Goal: Information Seeking & Learning: Learn about a topic

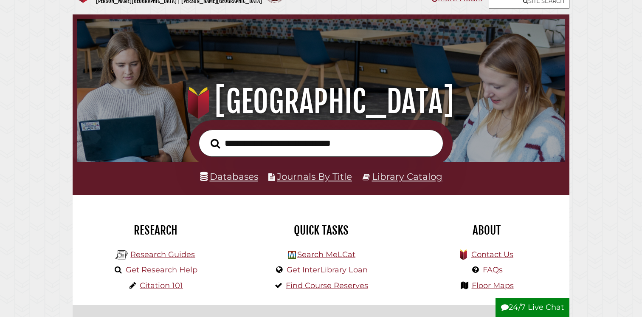
scroll to position [30, 0]
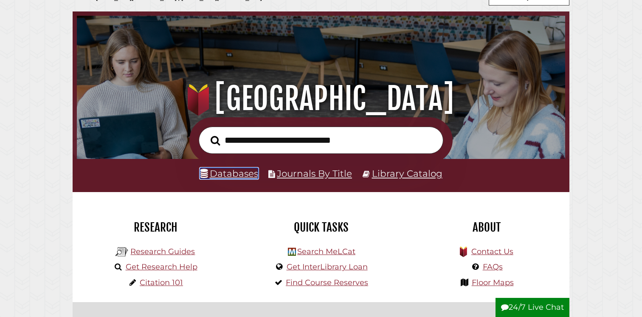
click at [254, 172] on link "Databases" at bounding box center [229, 173] width 58 height 11
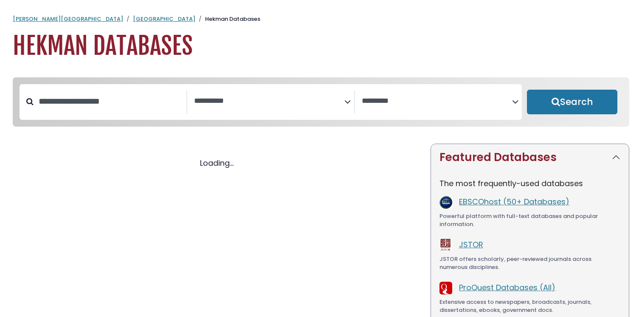
select select "Database Subject Filter"
select select "Database Vendors Filter"
select select "Database Subject Filter"
select select "Database Vendors Filter"
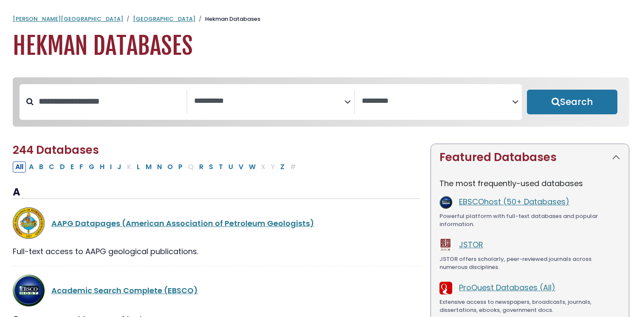
click at [256, 100] on textarea "Search" at bounding box center [269, 101] width 150 height 9
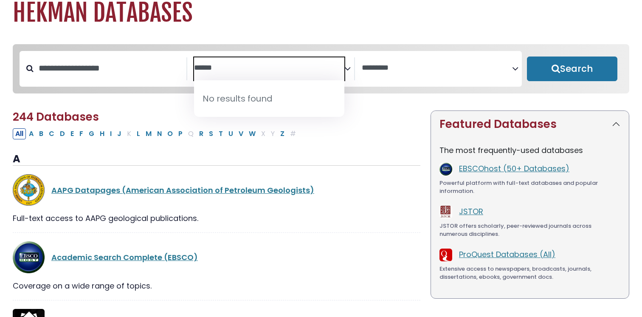
type textarea "*******"
type textarea "****"
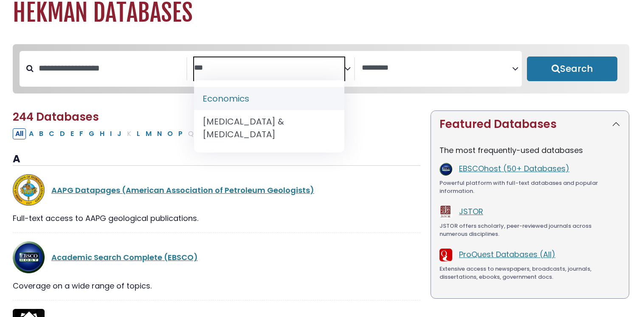
type textarea "****"
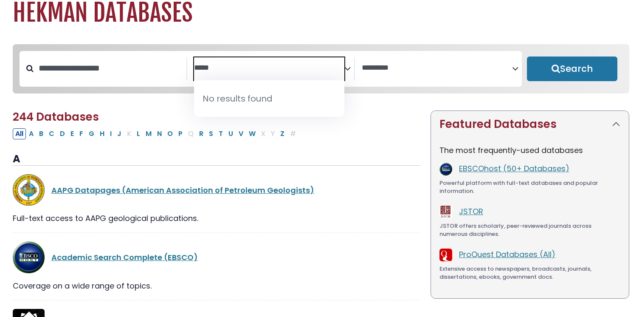
type textarea "******"
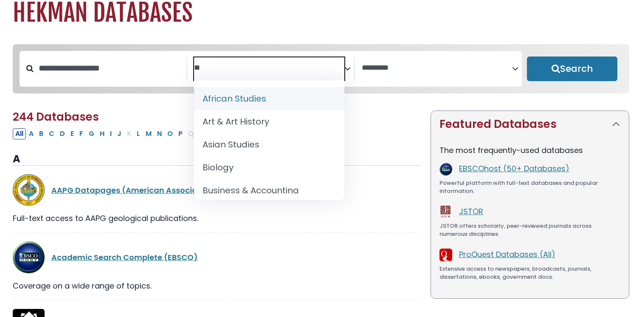
type textarea "***"
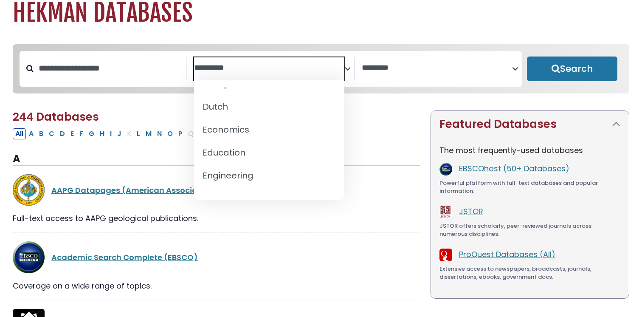
scroll to position [247, 0]
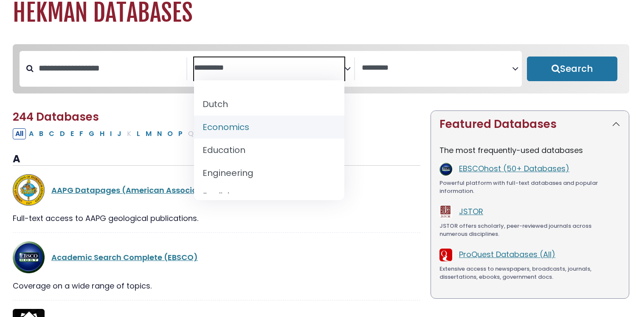
select select "*****"
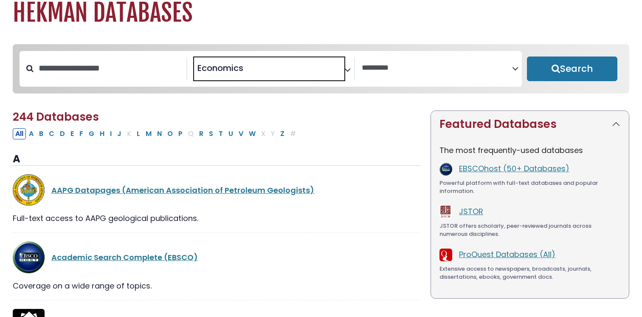
scroll to position [127, 0]
click at [579, 70] on button "Search" at bounding box center [572, 68] width 90 height 25
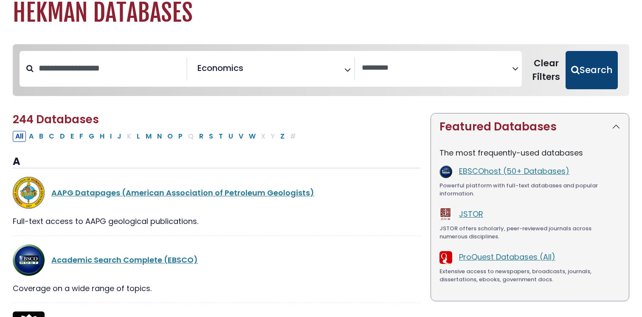
select select "Database Vendors Filter"
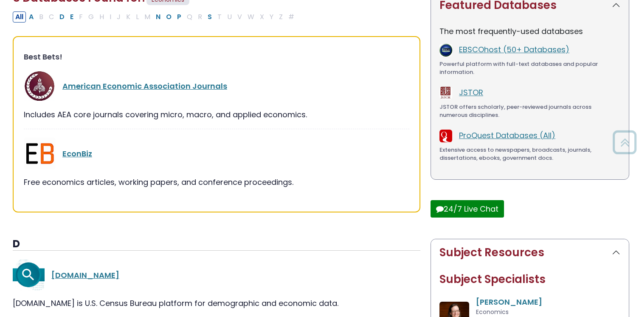
scroll to position [157, 0]
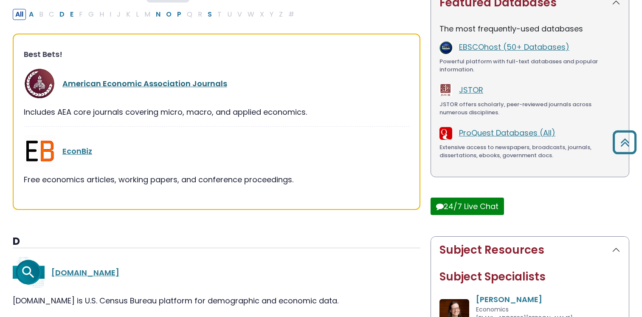
click at [206, 87] on link "American Economic Association Journals" at bounding box center [144, 83] width 165 height 11
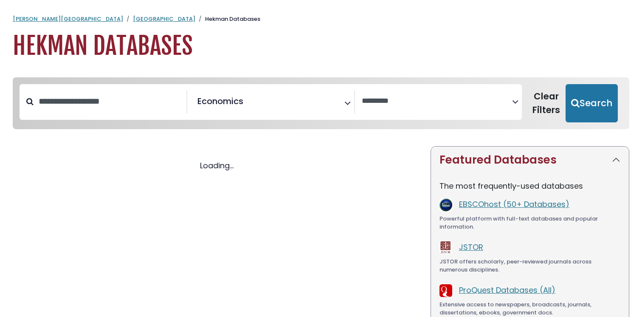
scroll to position [82, 0]
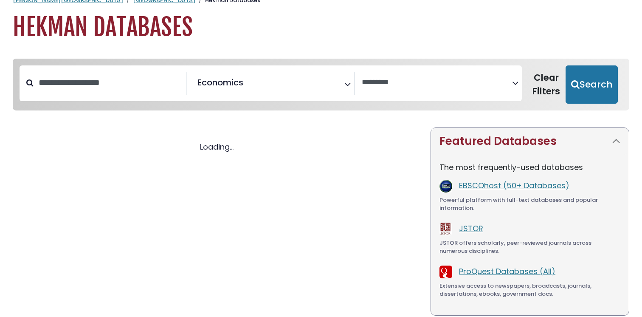
select select "Database Vendors Filter"
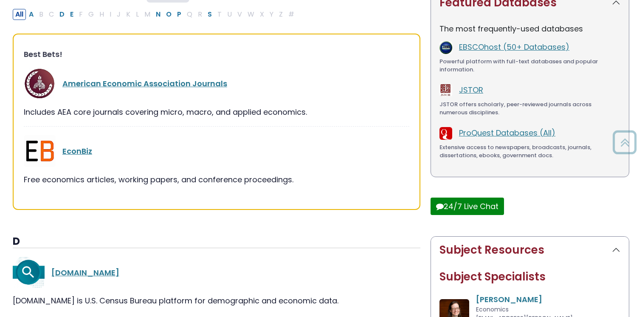
scroll to position [0, 0]
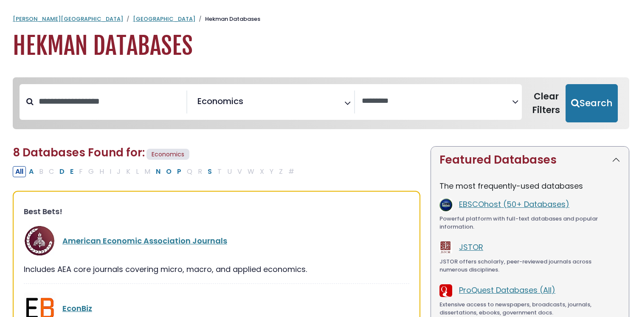
click at [106, 50] on h1 "Hekman Databases" at bounding box center [321, 46] width 617 height 28
click at [133, 16] on link "[GEOGRAPHIC_DATA]" at bounding box center [164, 19] width 62 height 8
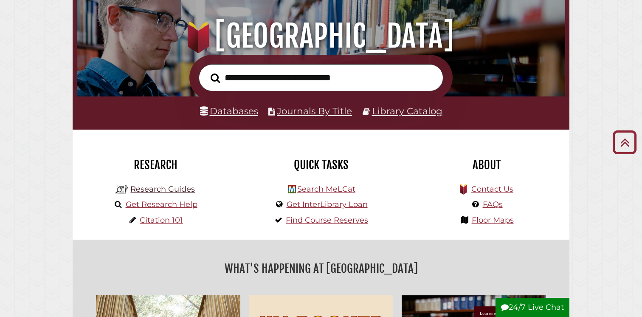
scroll to position [91, 0]
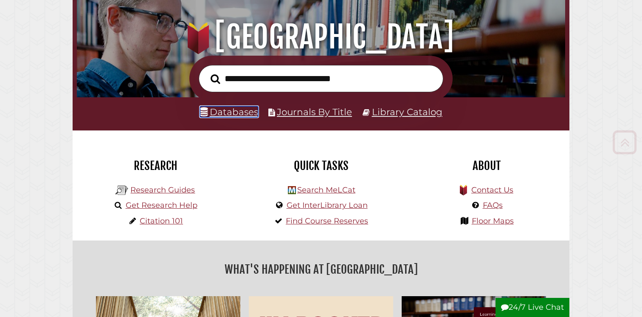
click at [255, 110] on link "Databases" at bounding box center [229, 111] width 58 height 11
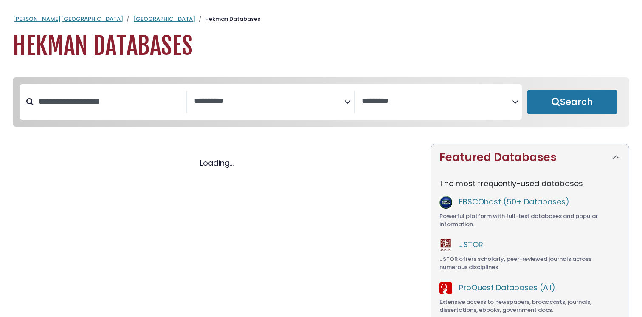
select select "Database Subject Filter"
select select "Database Vendors Filter"
select select "Database Subject Filter"
select select "Database Vendors Filter"
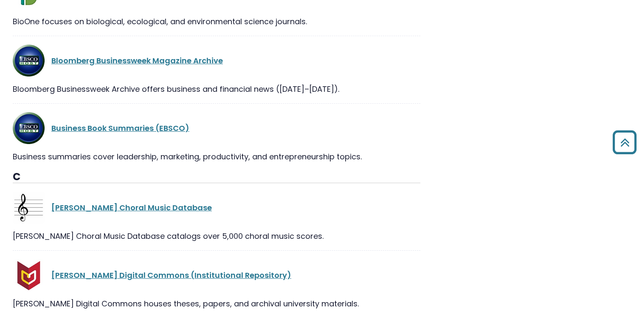
scroll to position [16824, 0]
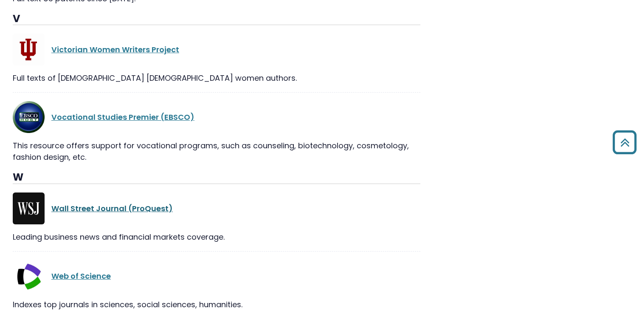
click at [157, 203] on link "Wall Street Journal (ProQuest)" at bounding box center [111, 208] width 121 height 11
